Goal: Information Seeking & Learning: Check status

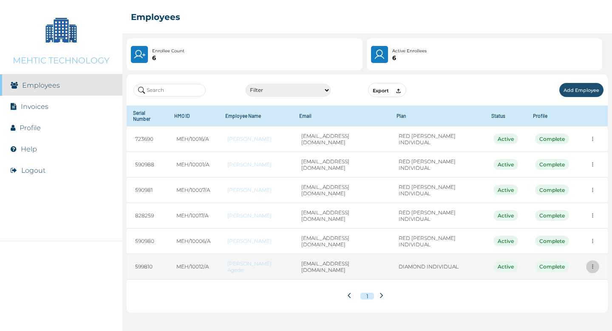
click at [592, 265] on button "more" at bounding box center [592, 266] width 13 height 13
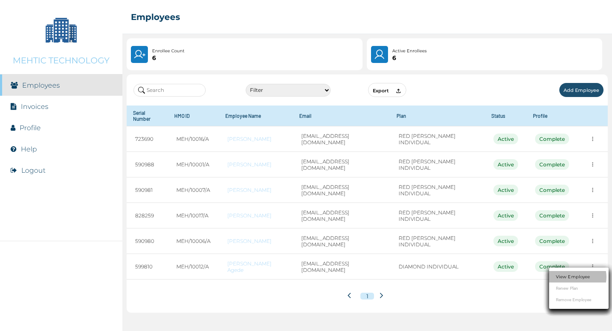
click at [569, 278] on link "View Employee" at bounding box center [573, 276] width 34 height 6
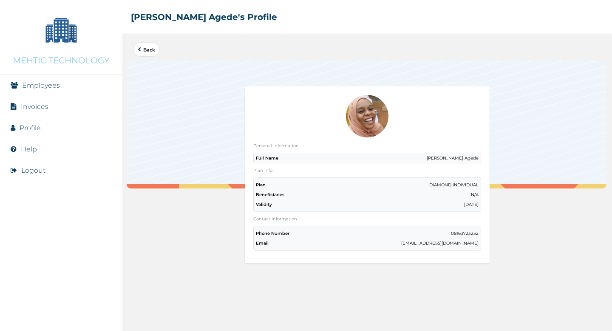
click at [55, 85] on link "Employees" at bounding box center [41, 85] width 38 height 8
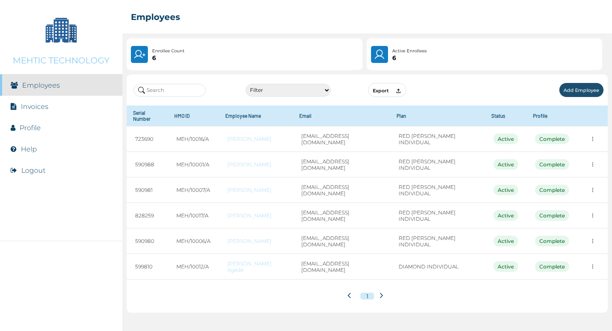
click at [587, 93] on button "Add Employee" at bounding box center [582, 90] width 44 height 14
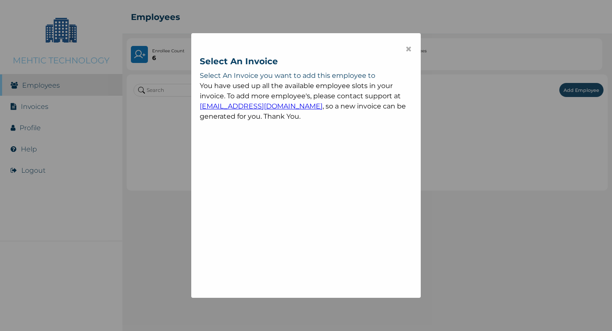
click at [498, 127] on div "× Select An Invoice Select An Invoice you want to add this employee to You have…" at bounding box center [306, 165] width 612 height 331
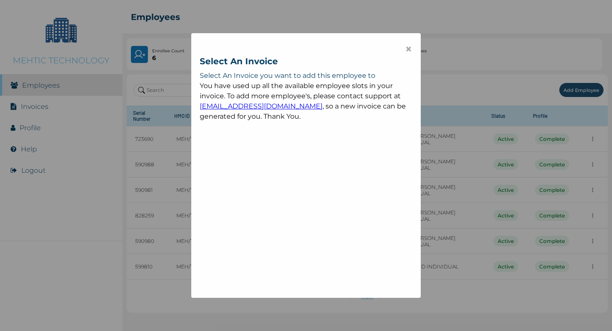
click at [409, 48] on span "×" at bounding box center [408, 49] width 7 height 14
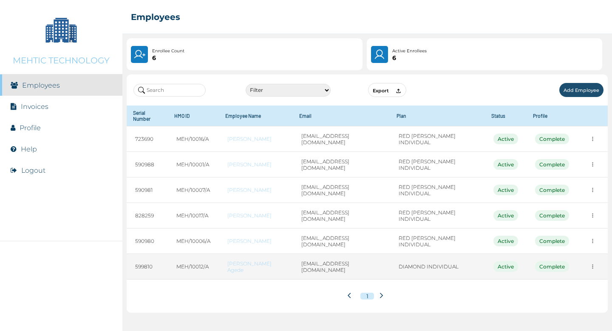
click at [261, 260] on link "[PERSON_NAME] Agede" at bounding box center [255, 266] width 57 height 13
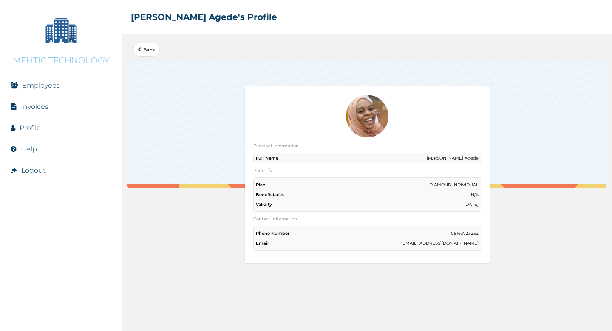
click at [47, 85] on link "Employees" at bounding box center [41, 85] width 38 height 8
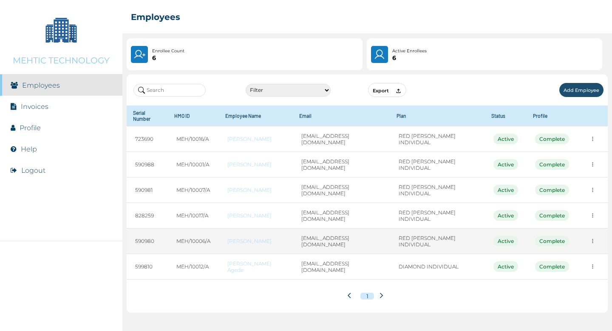
click at [251, 238] on link "[PERSON_NAME]" at bounding box center [255, 241] width 57 height 6
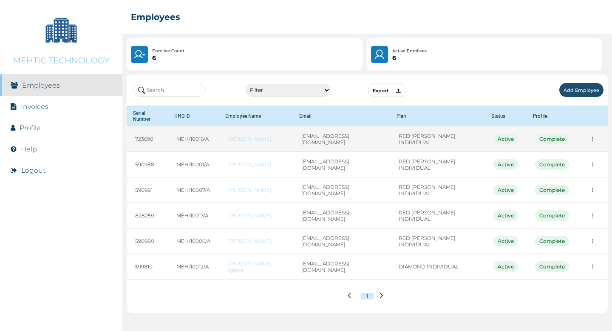
click at [250, 136] on link "[PERSON_NAME]" at bounding box center [255, 139] width 57 height 6
